Goal: Task Accomplishment & Management: Complete application form

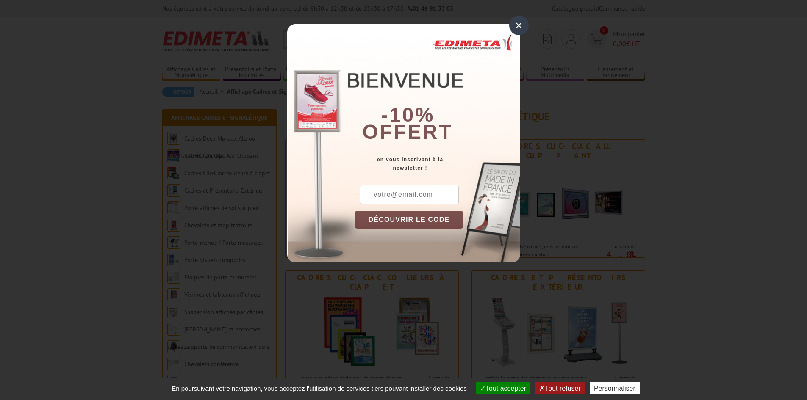
click at [523, 30] on div "×" at bounding box center [518, 25] width 19 height 19
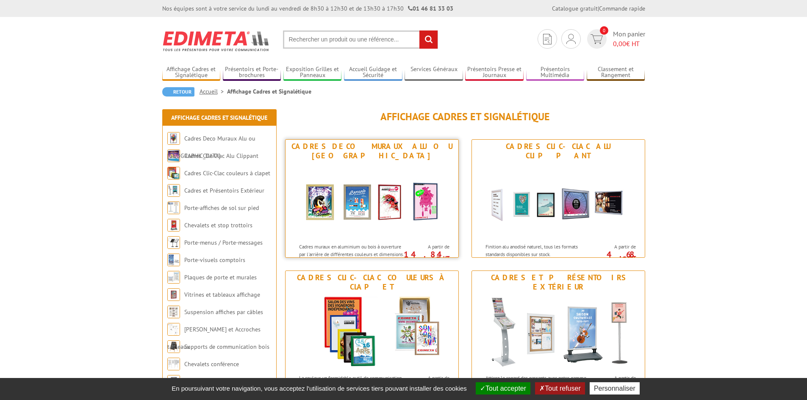
click at [343, 194] on img at bounding box center [372, 201] width 157 height 76
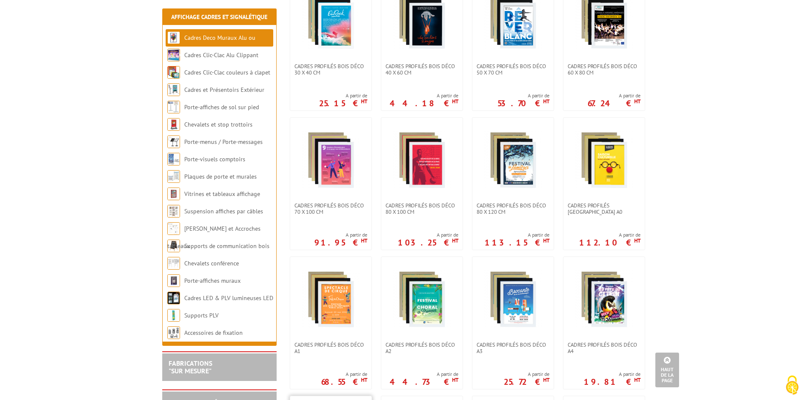
scroll to position [452, 0]
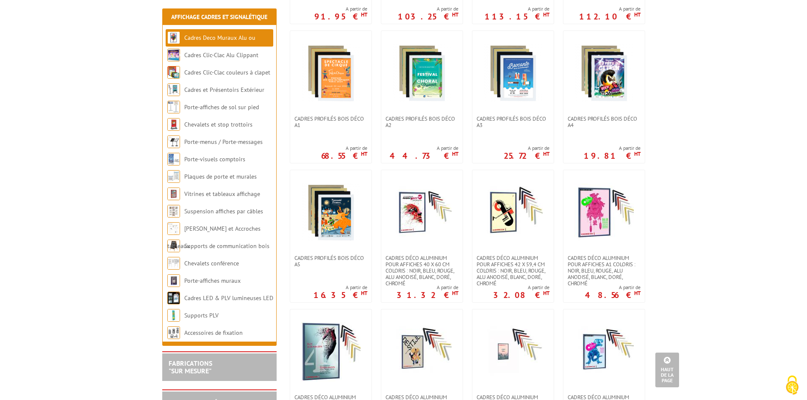
click at [211, 377] on section "FABRICATIONS "Sur Mesure"" at bounding box center [219, 366] width 114 height 29
click at [198, 364] on link "FABRICATIONS "Sur Mesure"" at bounding box center [191, 367] width 44 height 16
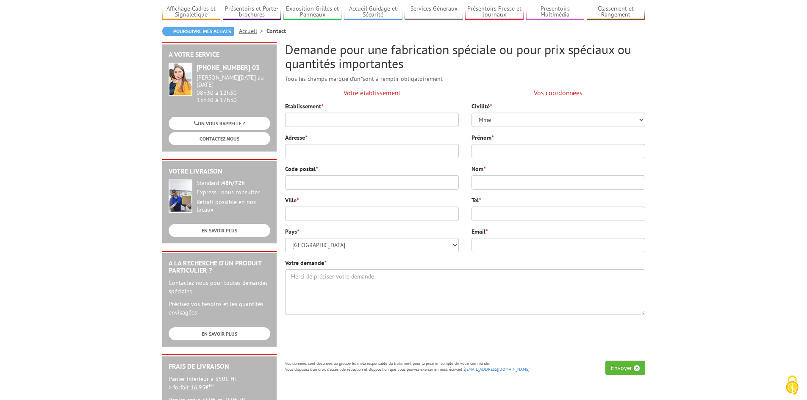
scroll to position [226, 0]
